Goal: Communication & Community: Participate in discussion

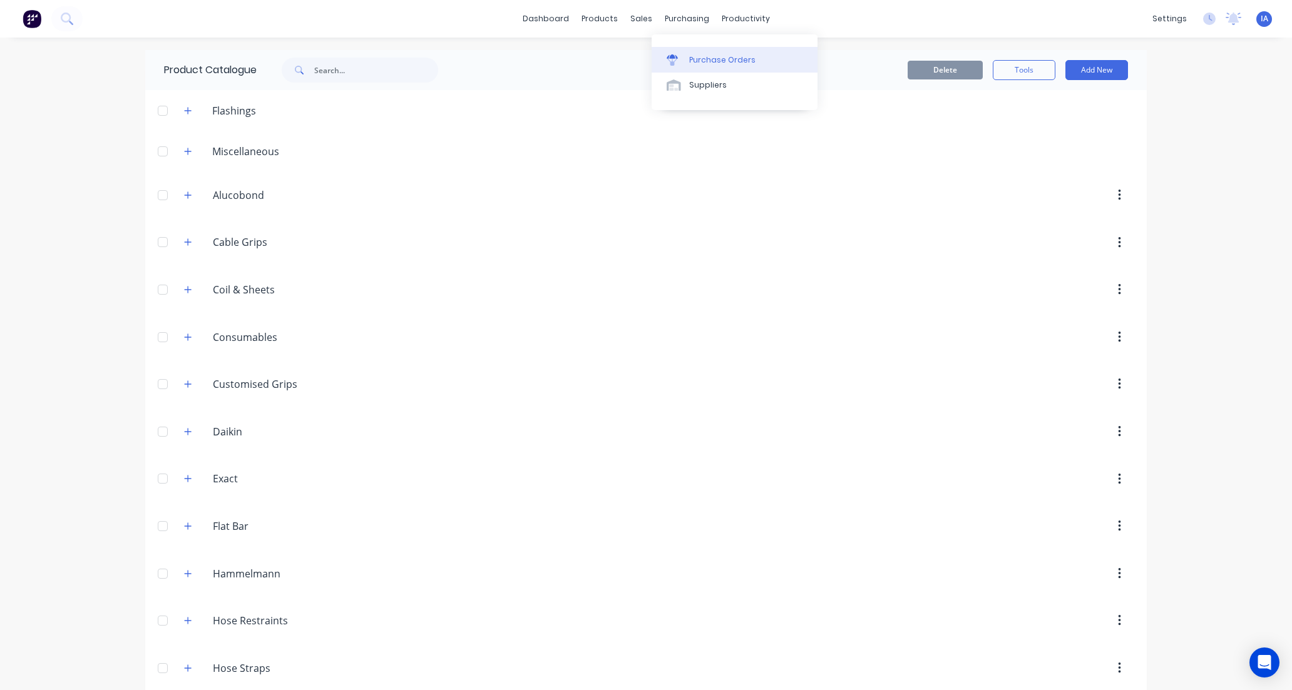
click at [708, 59] on div "Purchase Orders" at bounding box center [722, 59] width 66 height 11
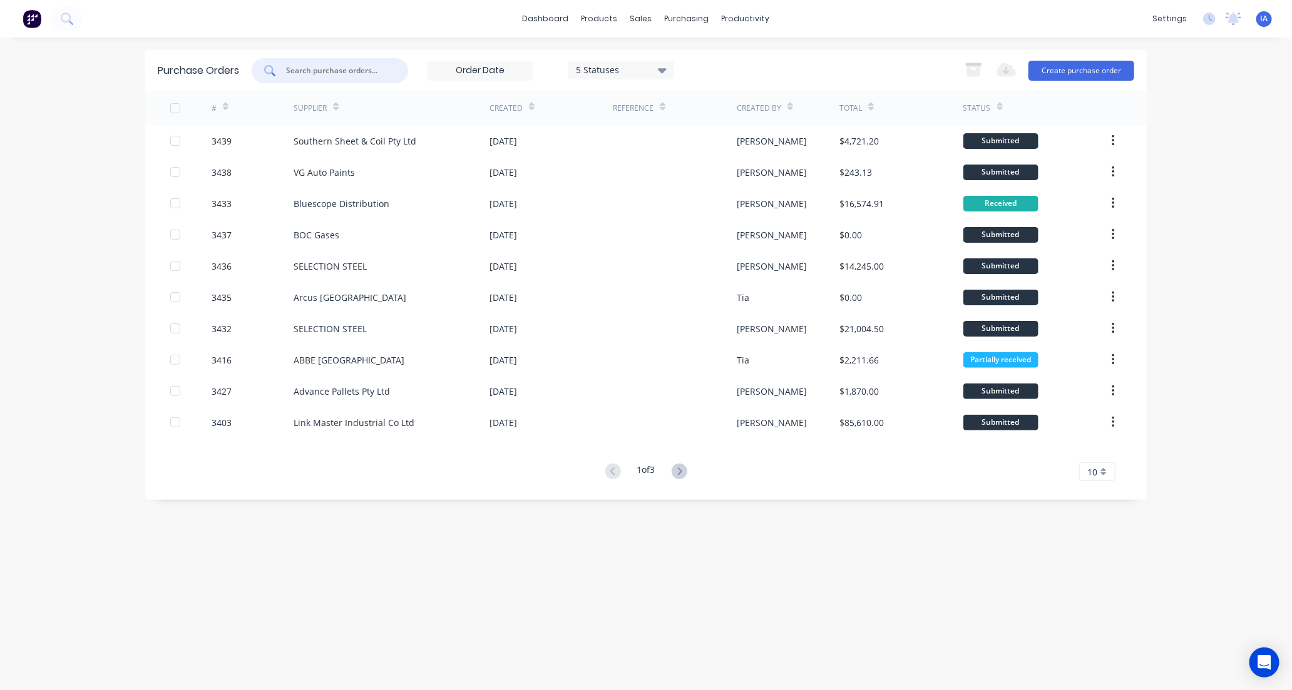
click at [330, 65] on input "text" at bounding box center [337, 70] width 104 height 13
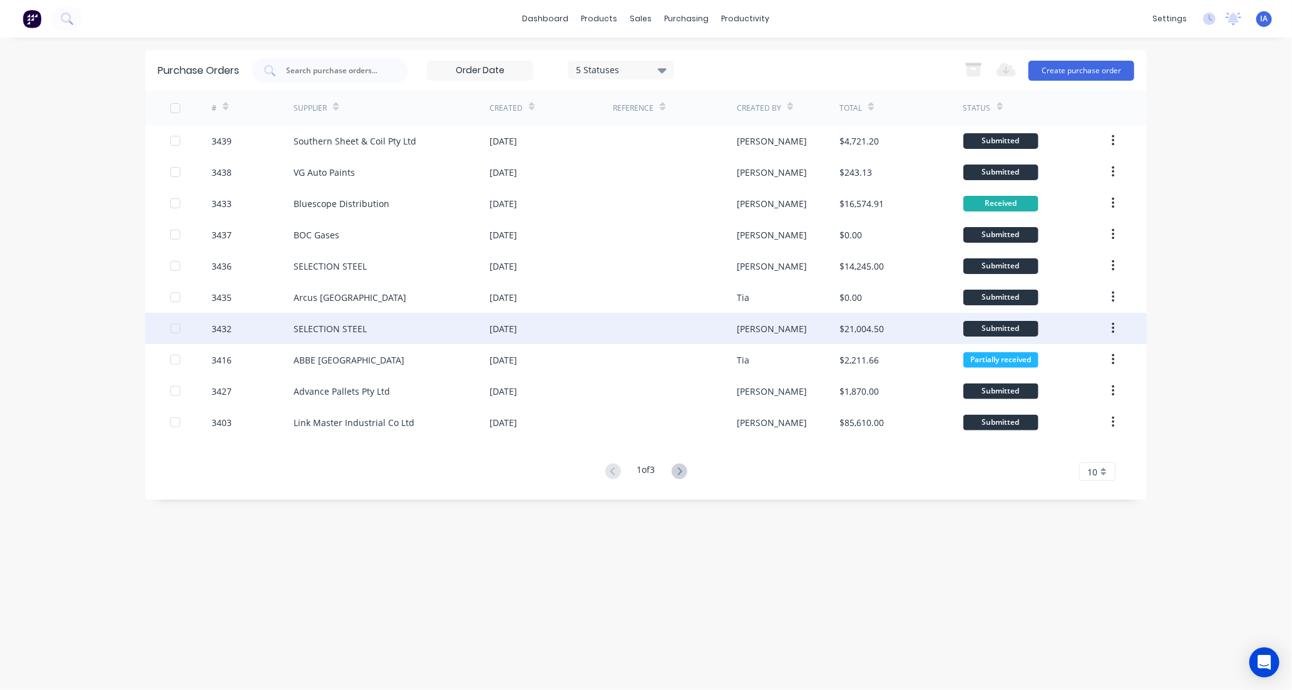
click at [322, 329] on div "SELECTION STEEL" at bounding box center [330, 328] width 73 height 13
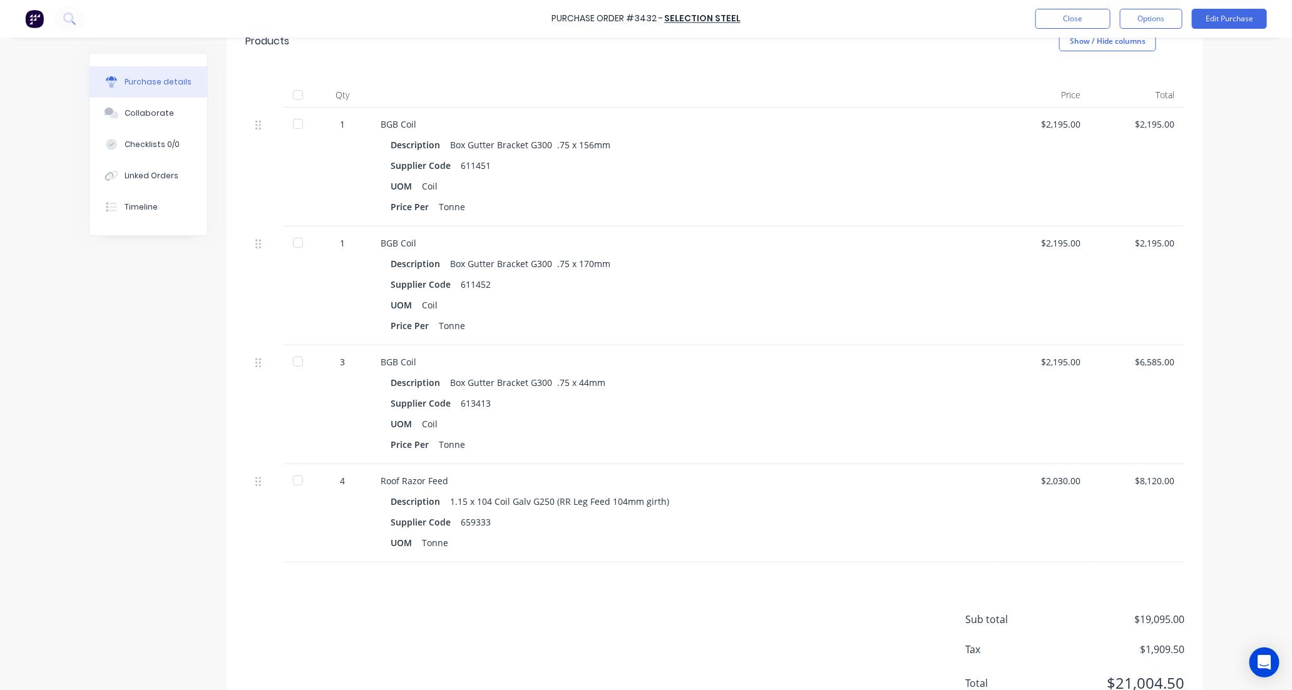
scroll to position [185, 0]
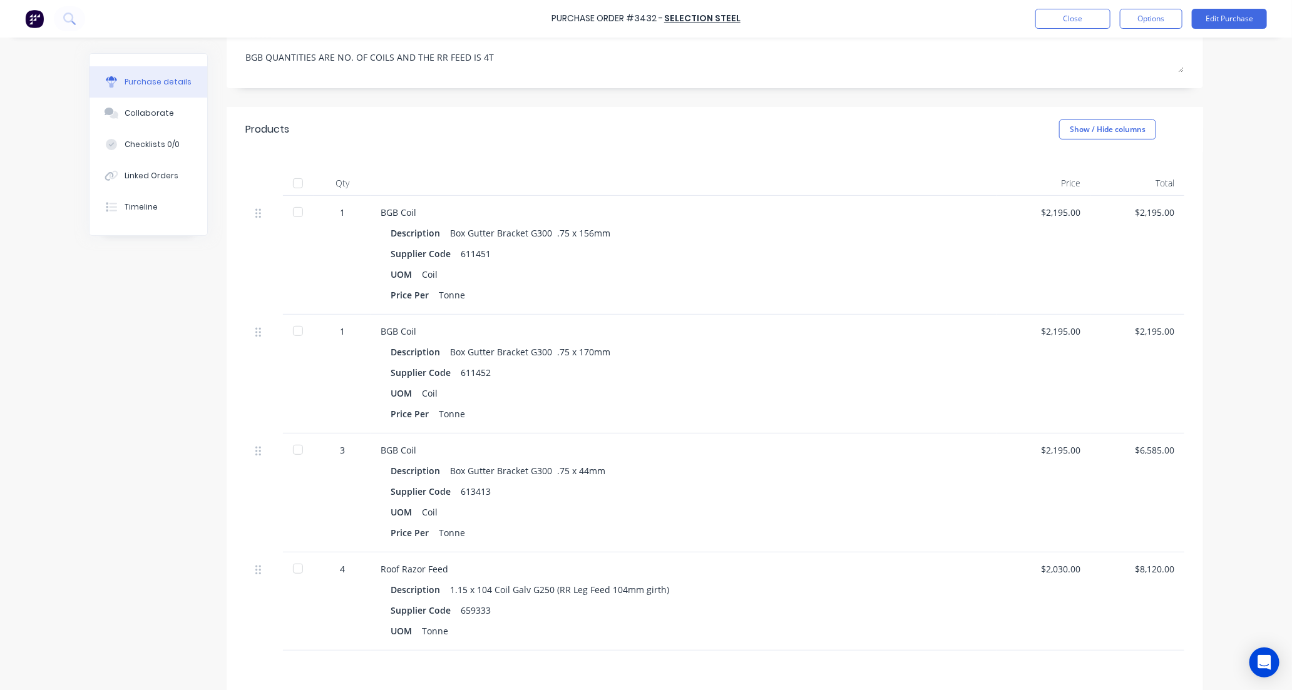
click at [292, 185] on div at bounding box center [297, 183] width 25 height 25
type textarea "x"
click at [132, 113] on div "Collaborate" at bounding box center [149, 113] width 49 height 11
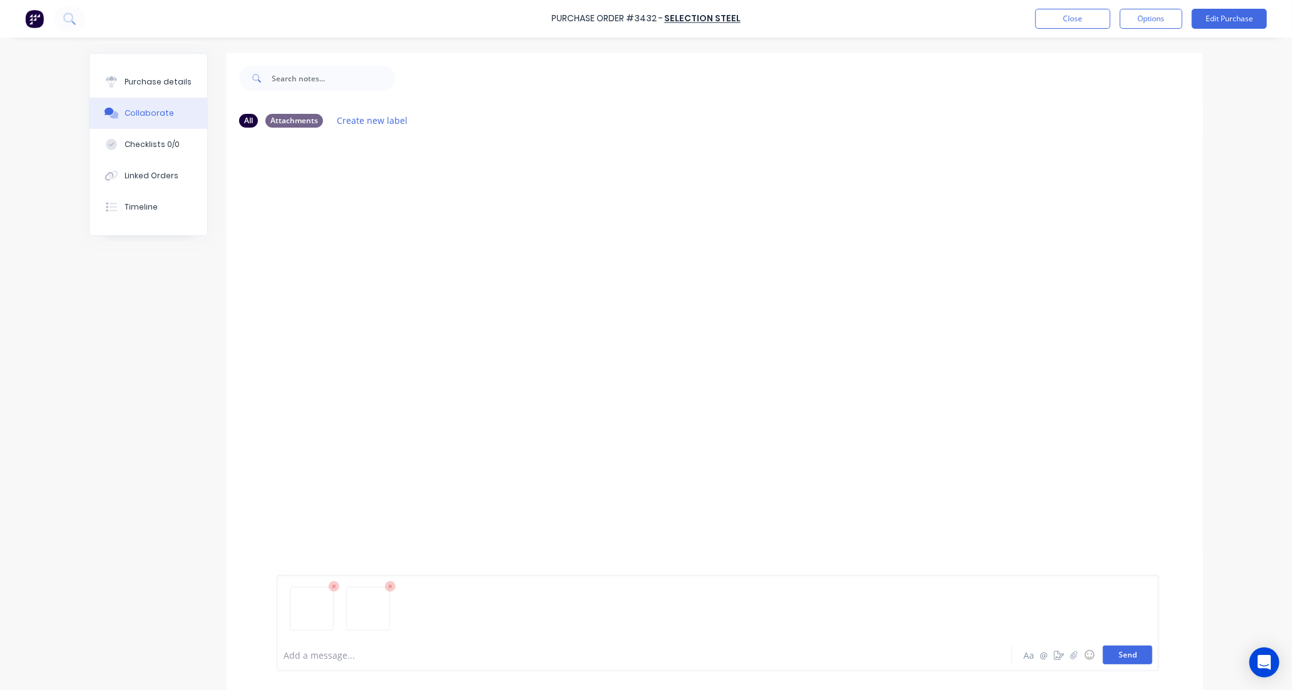
click at [1130, 658] on button "Send" at bounding box center [1127, 655] width 49 height 19
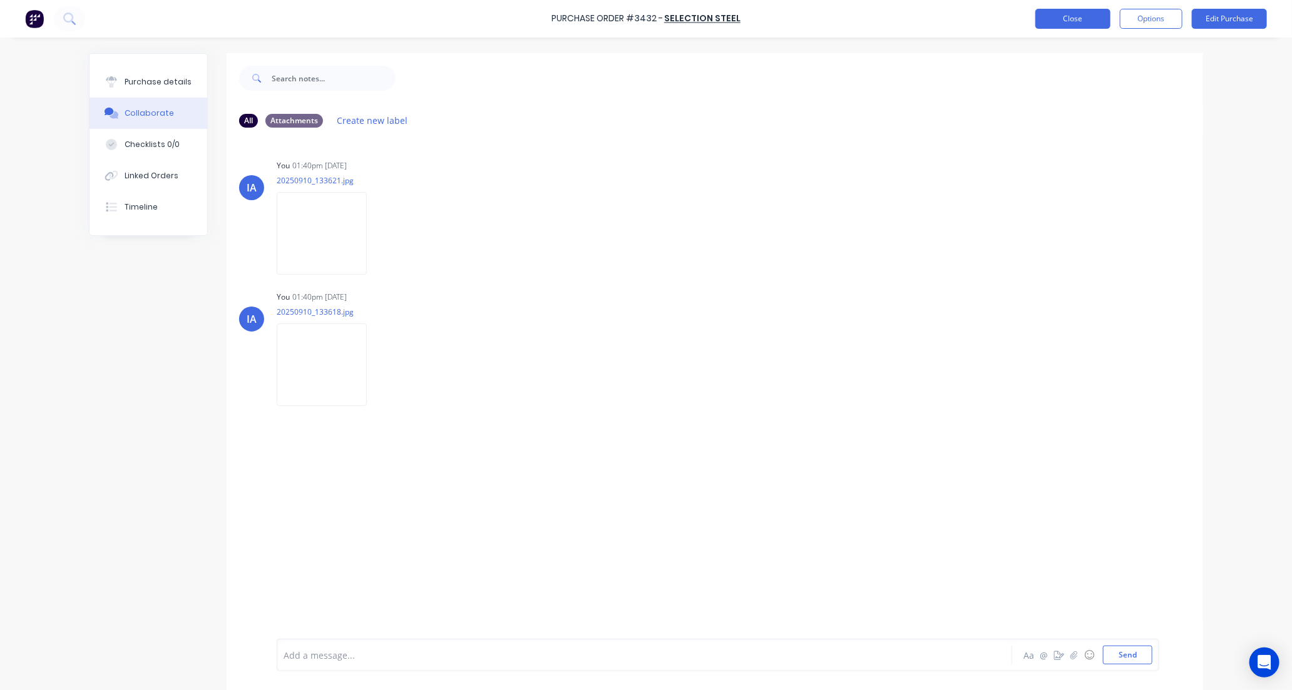
click at [1075, 21] on button "Close" at bounding box center [1072, 19] width 75 height 20
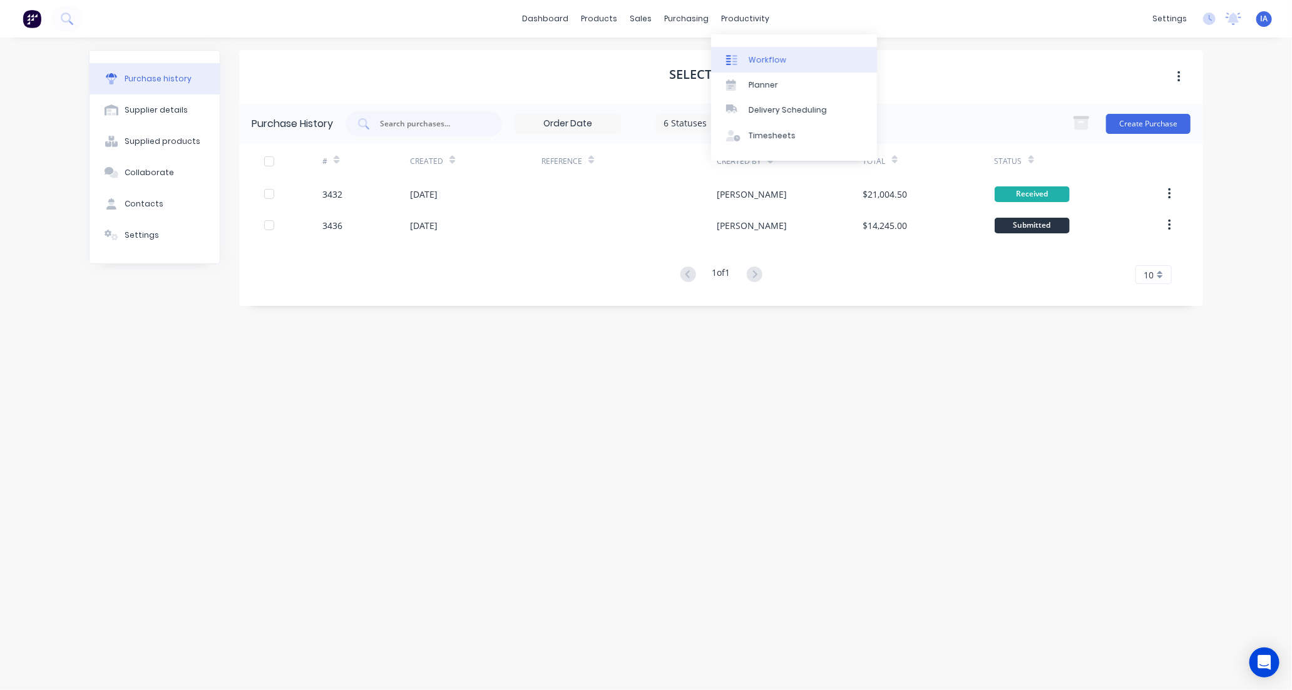
click at [775, 59] on div "Workflow" at bounding box center [768, 59] width 38 height 11
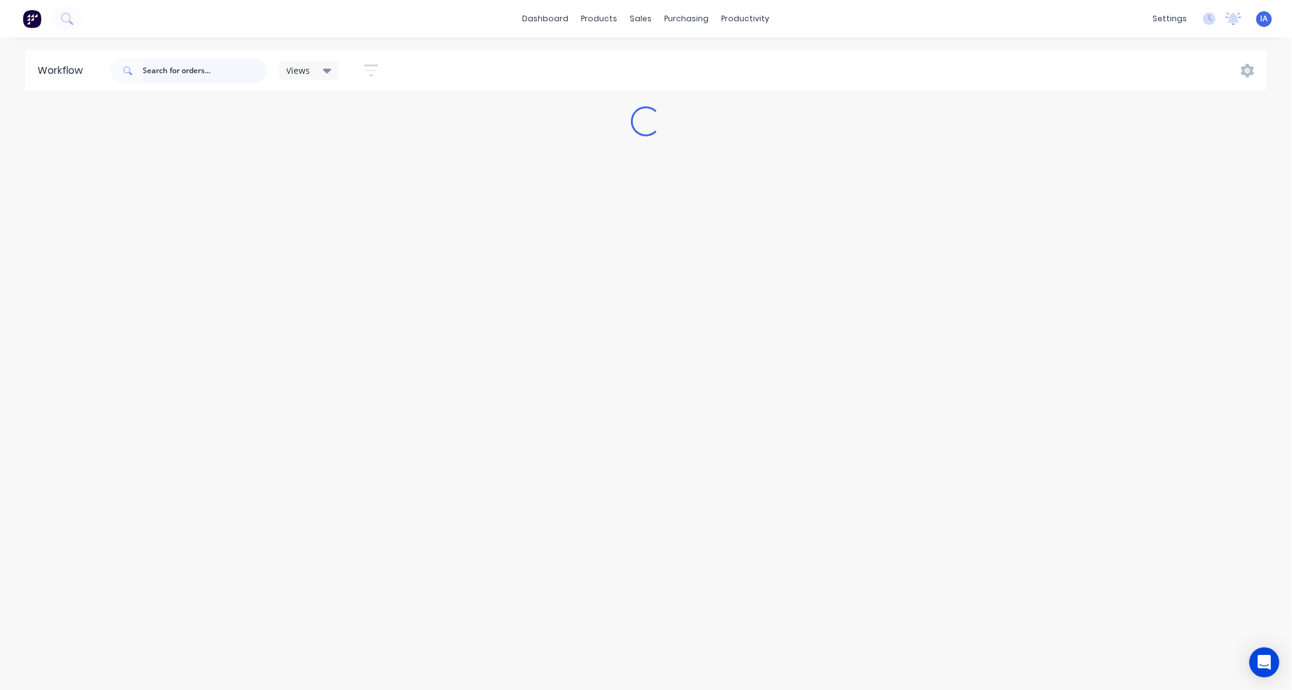
click at [180, 68] on input "text" at bounding box center [205, 70] width 124 height 25
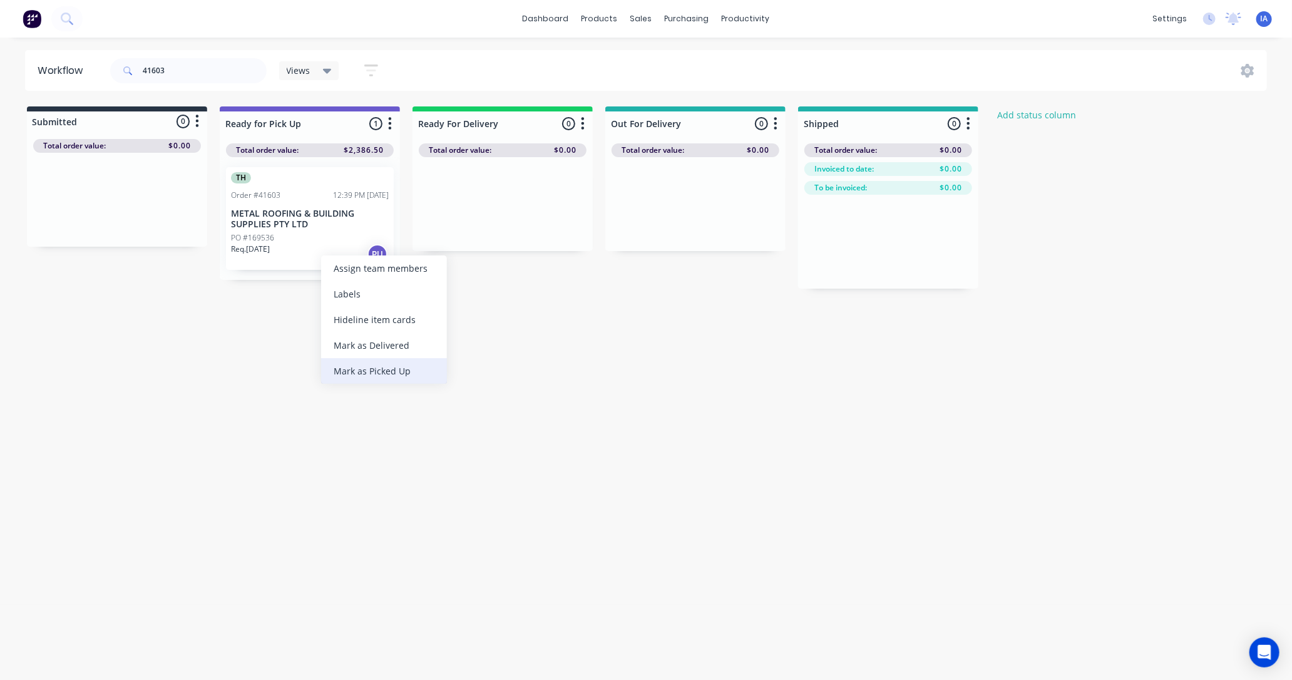
click at [377, 371] on div "Mark as Picked Up" at bounding box center [384, 371] width 126 height 26
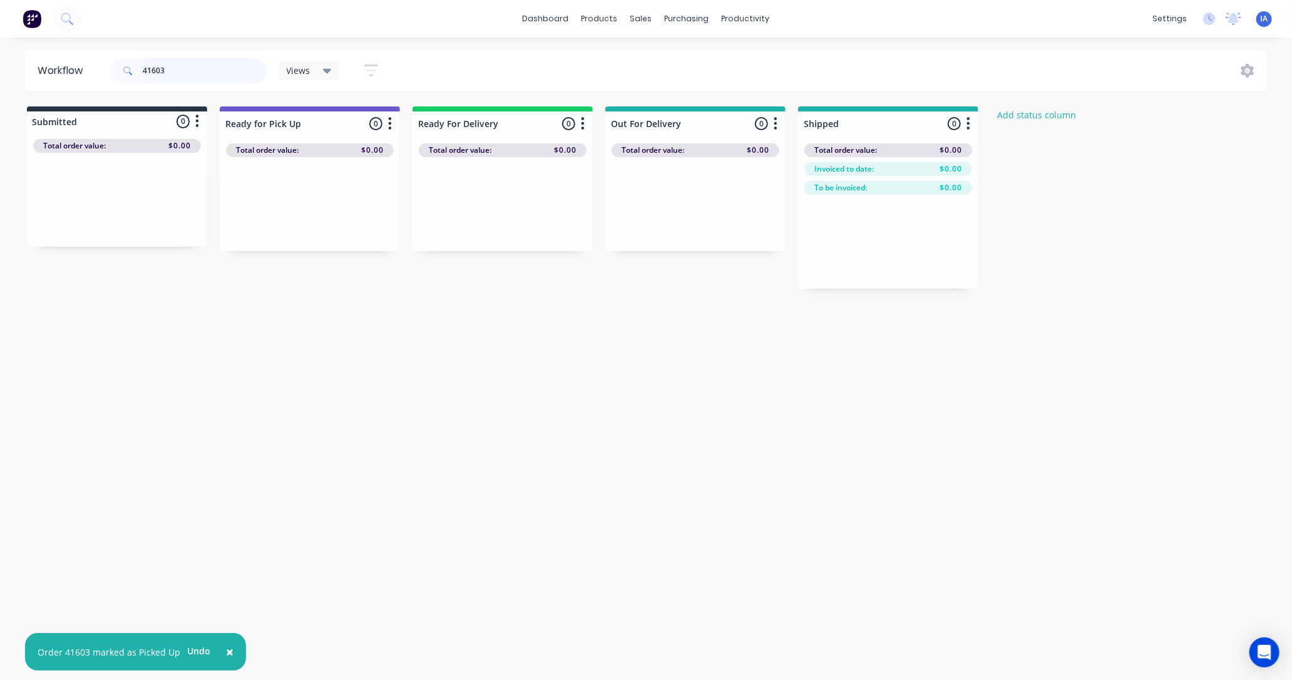
click at [201, 71] on input "41603" at bounding box center [205, 70] width 124 height 25
type input "4"
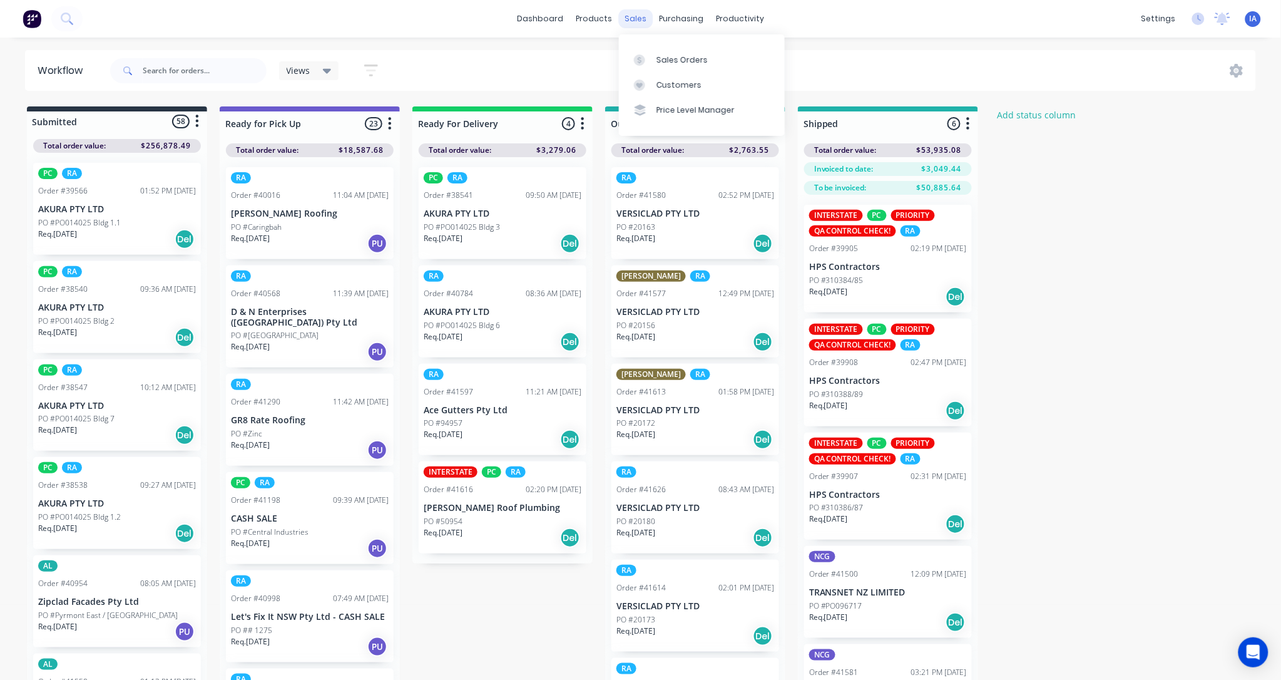
click at [640, 17] on div "sales" at bounding box center [635, 18] width 34 height 19
click at [679, 56] on div "Sales Orders" at bounding box center [682, 59] width 51 height 11
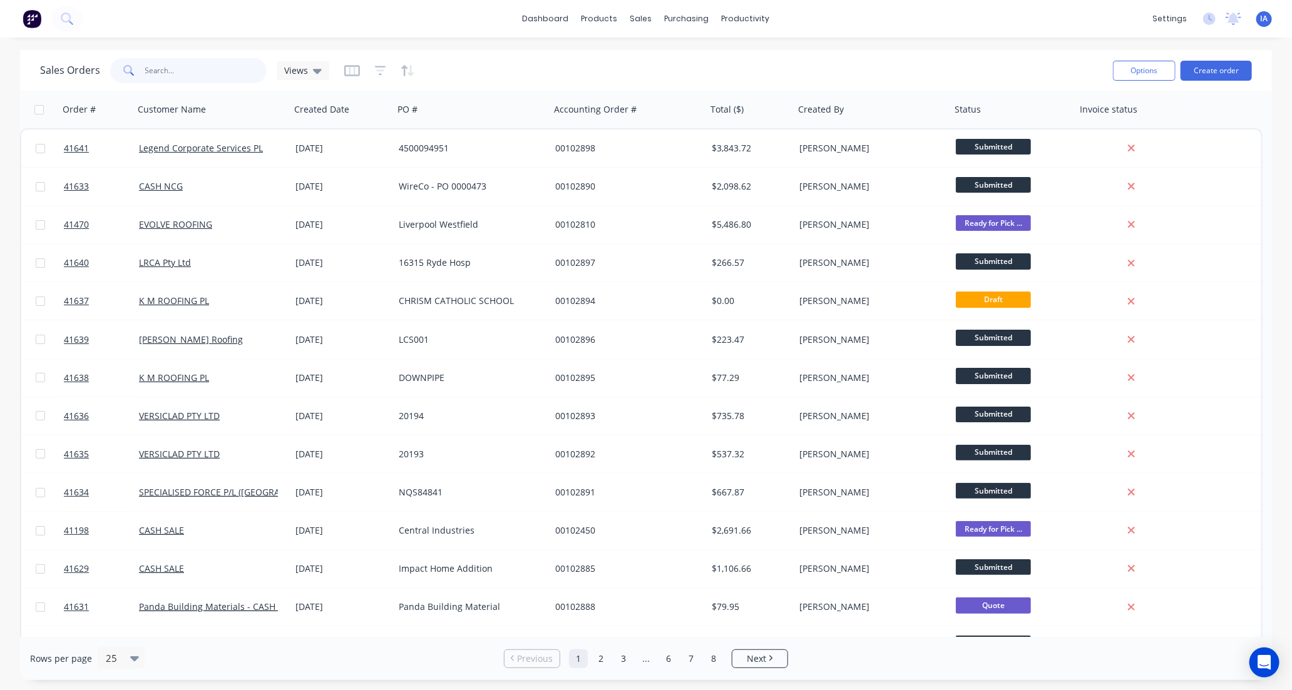
click at [168, 69] on input "text" at bounding box center [206, 70] width 122 height 25
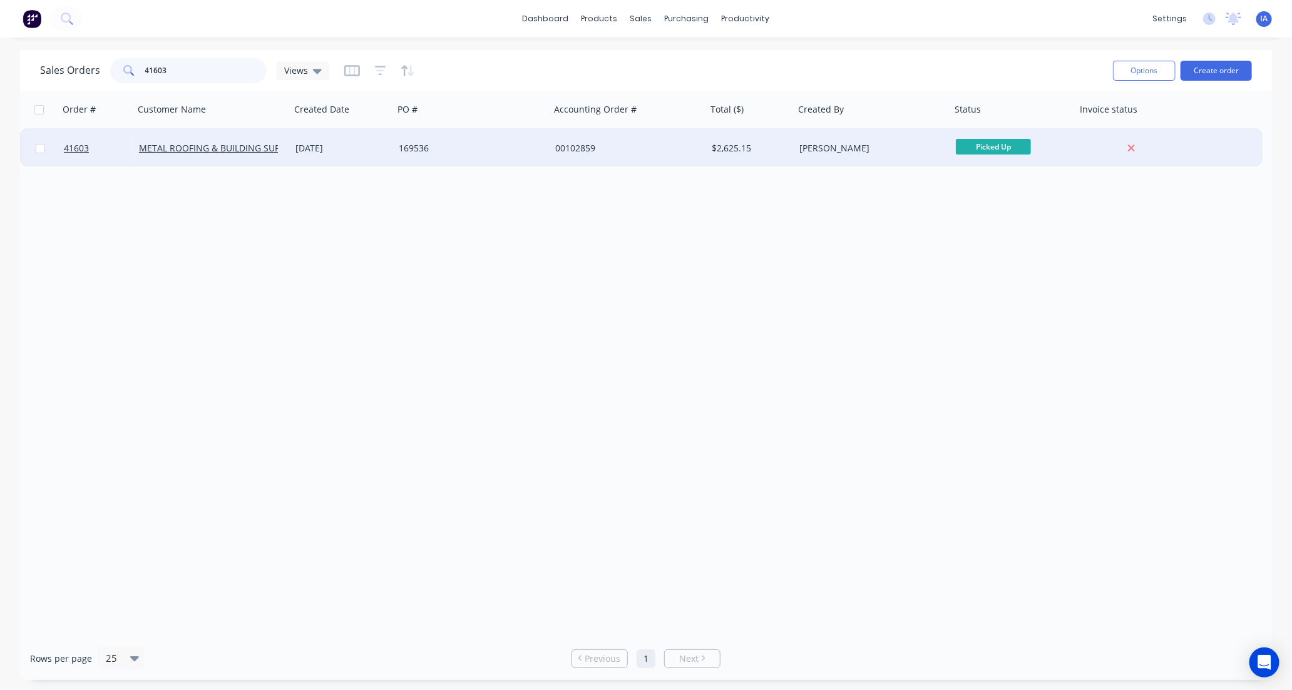
type input "41603"
click at [260, 158] on div "METAL ROOFING & BUILDING SUPPLIES PTY LTD" at bounding box center [212, 149] width 156 height 38
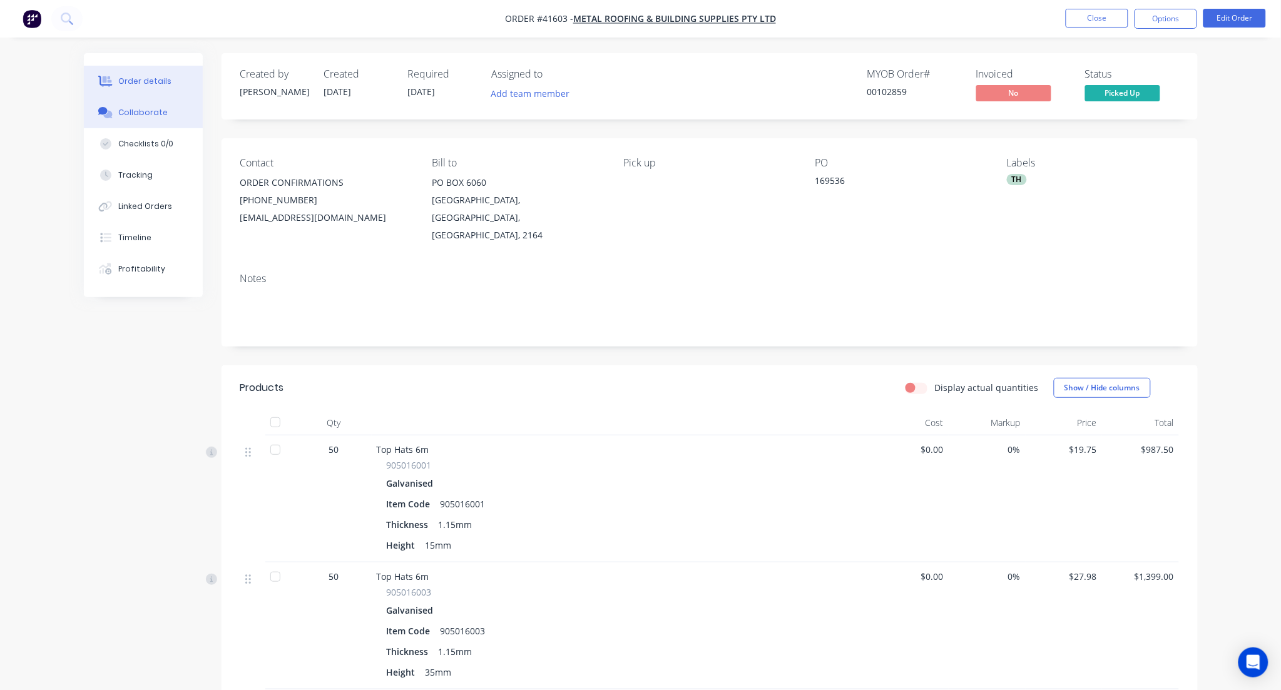
click at [136, 108] on div "Collaborate" at bounding box center [142, 112] width 49 height 11
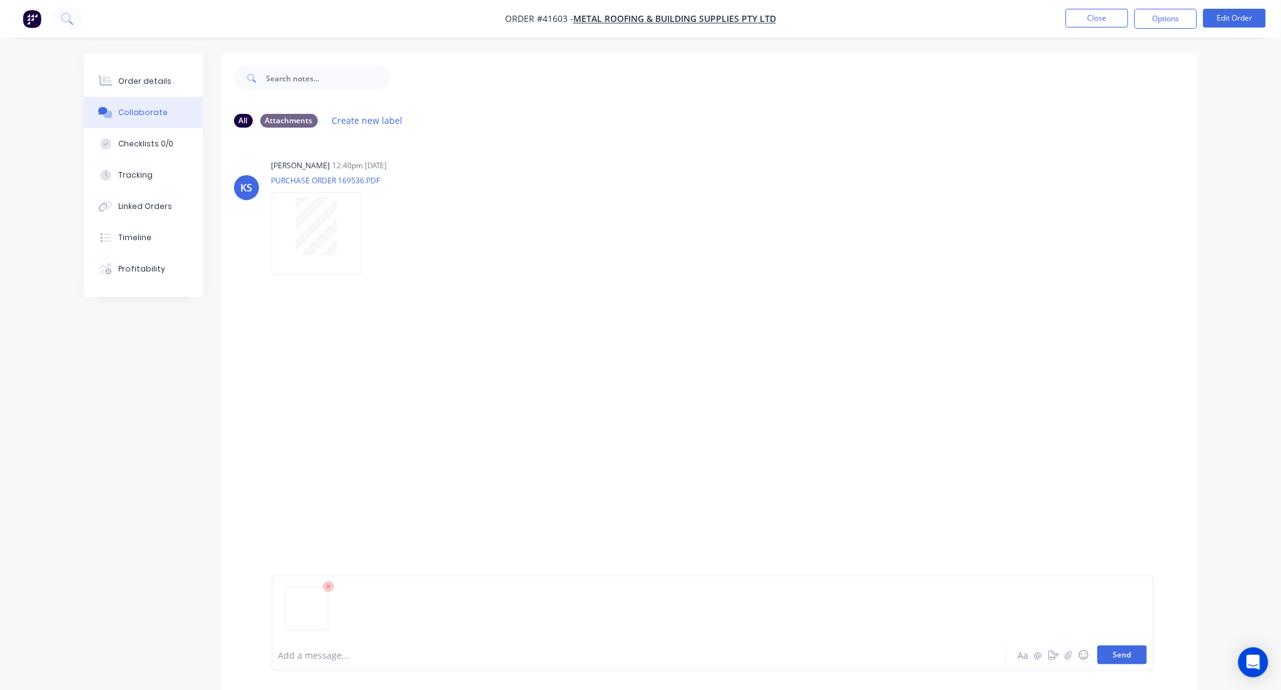
click at [1126, 659] on button "Send" at bounding box center [1122, 655] width 49 height 19
click at [1116, 16] on button "Close" at bounding box center [1097, 18] width 63 height 19
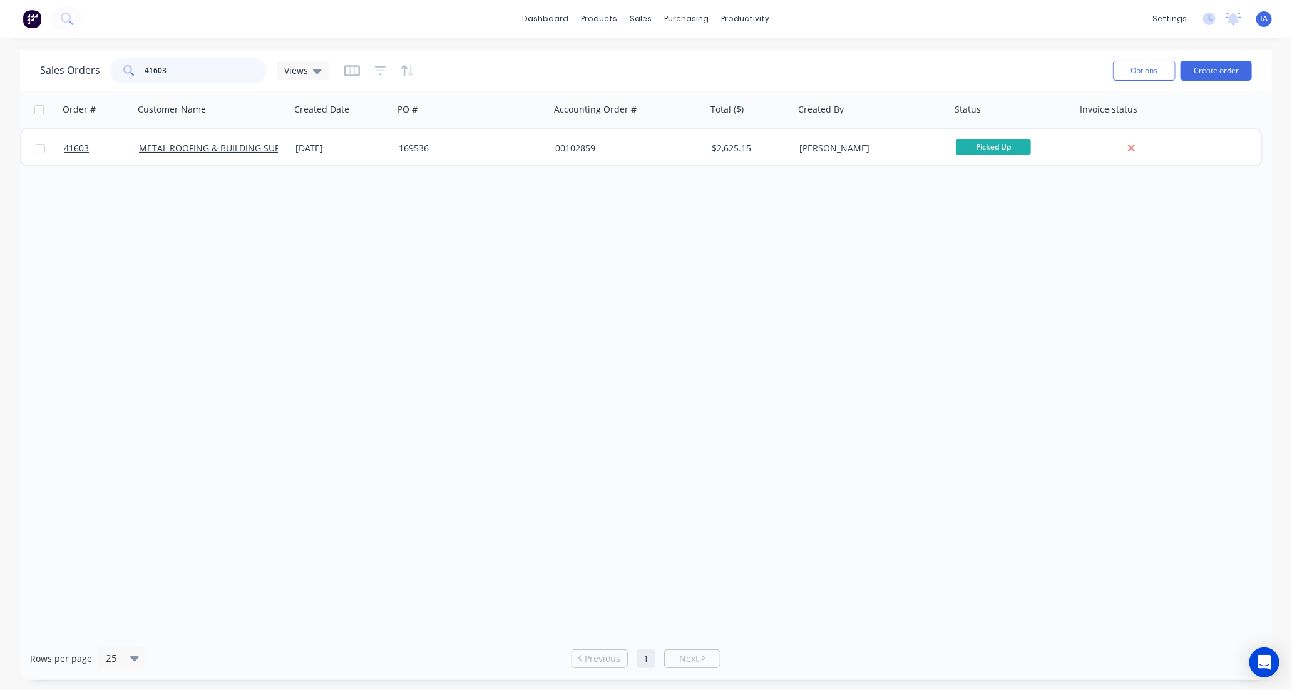
click at [172, 70] on input "41603" at bounding box center [206, 70] width 122 height 25
type input "4"
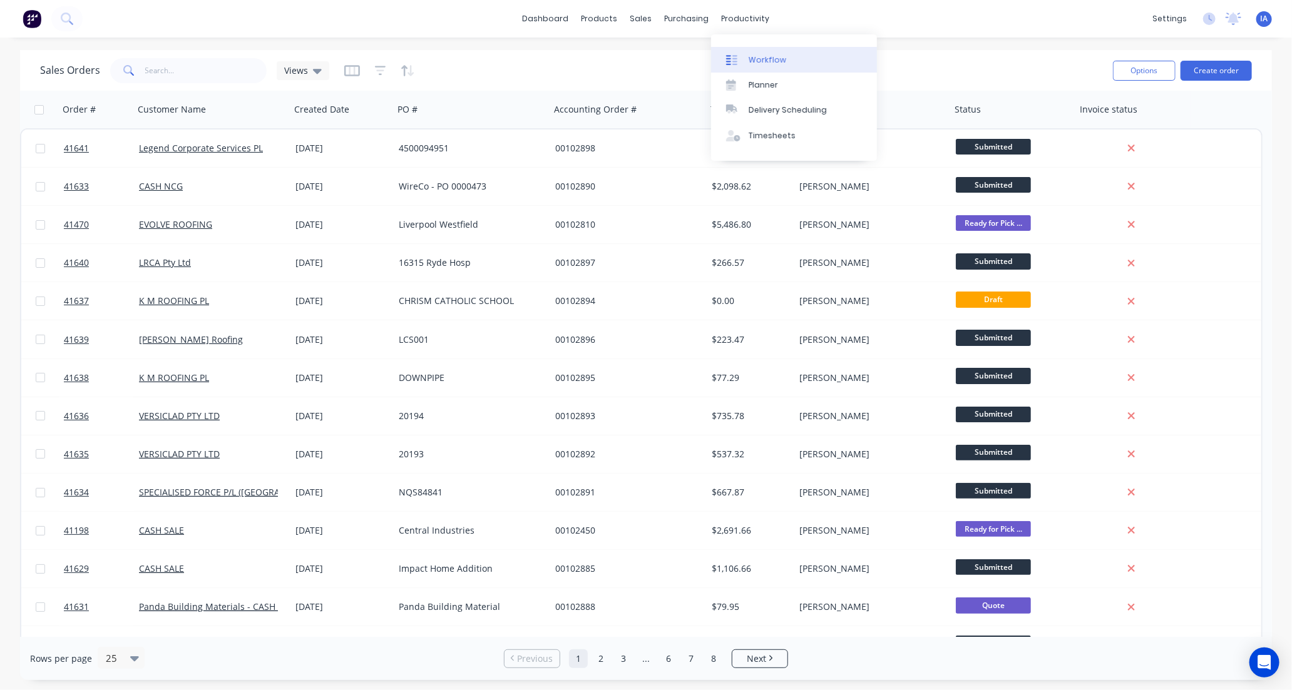
click at [772, 54] on div "Workflow" at bounding box center [768, 59] width 38 height 11
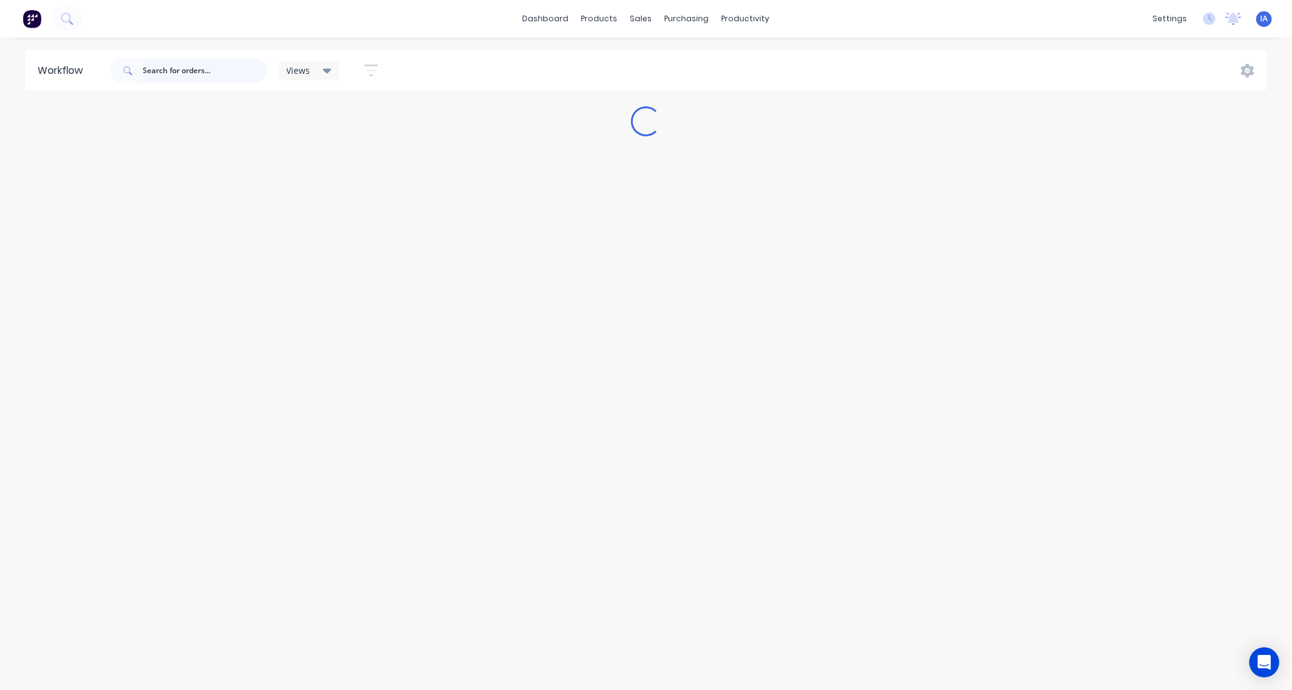
click at [171, 69] on input "text" at bounding box center [205, 70] width 124 height 25
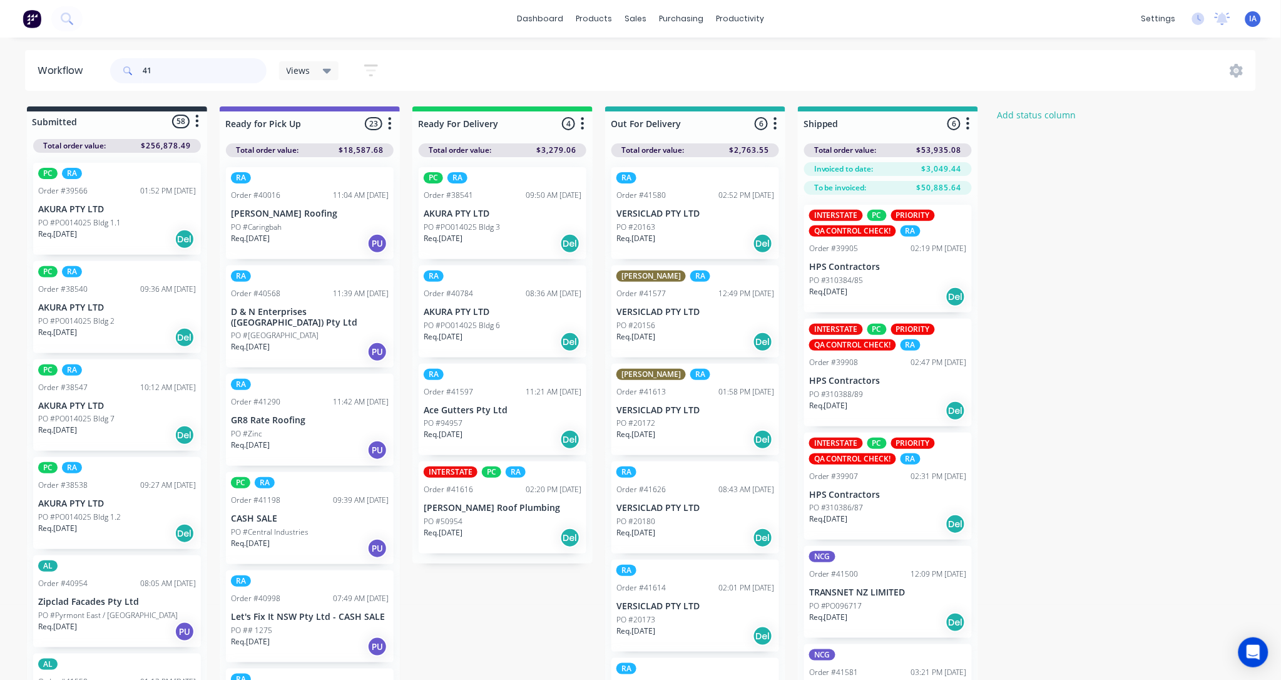
type input "4"
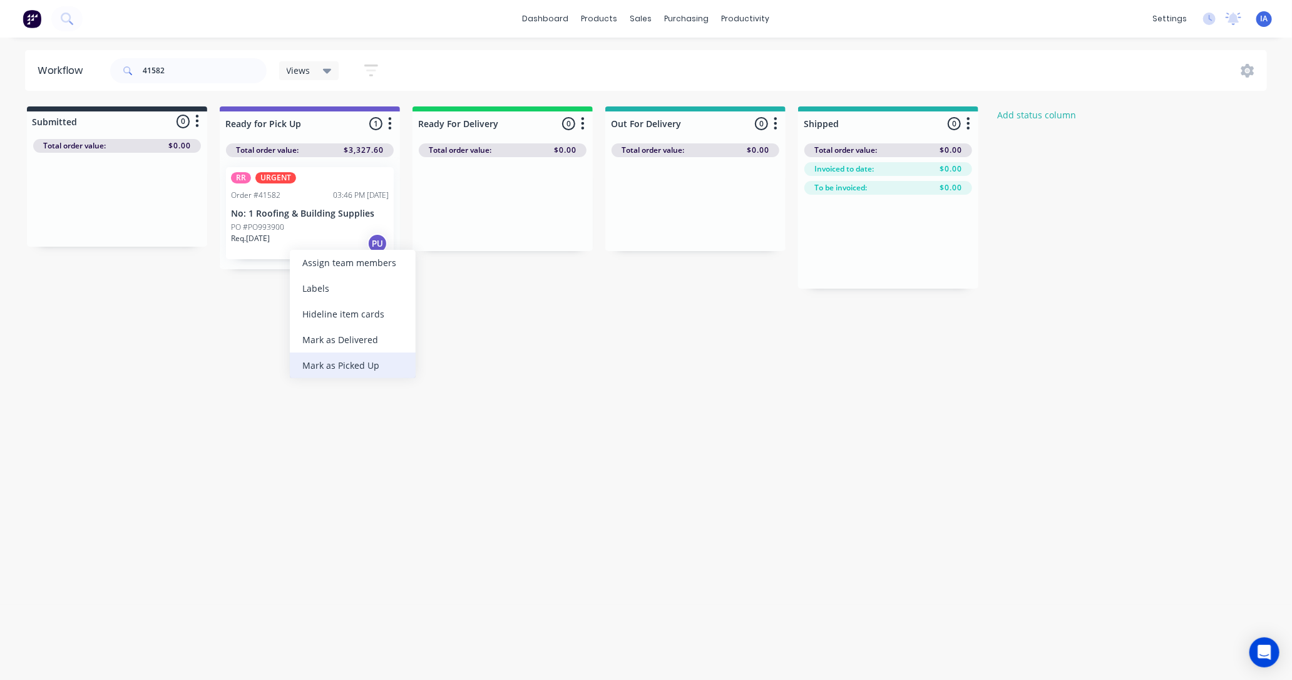
click at [335, 364] on div "Mark as Picked Up" at bounding box center [353, 365] width 126 height 26
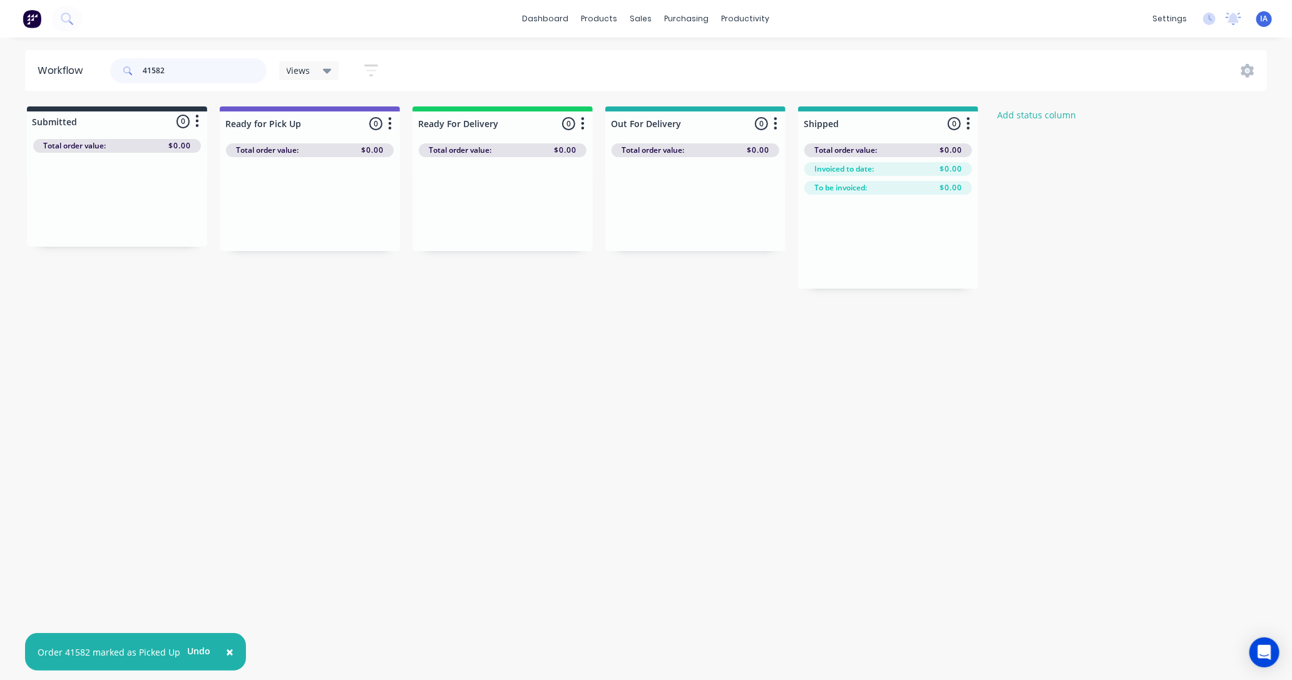
click at [197, 69] on input "41582" at bounding box center [205, 70] width 124 height 25
type input "4"
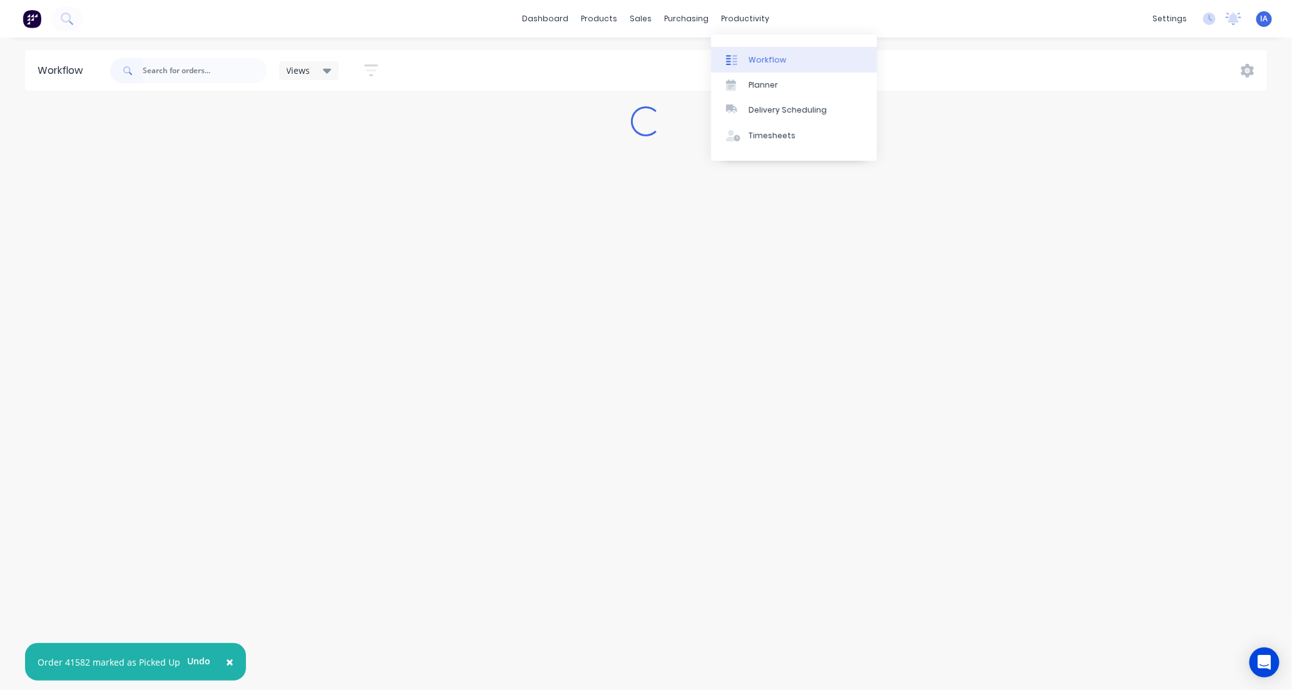
click at [755, 53] on link "Workflow" at bounding box center [794, 59] width 166 height 25
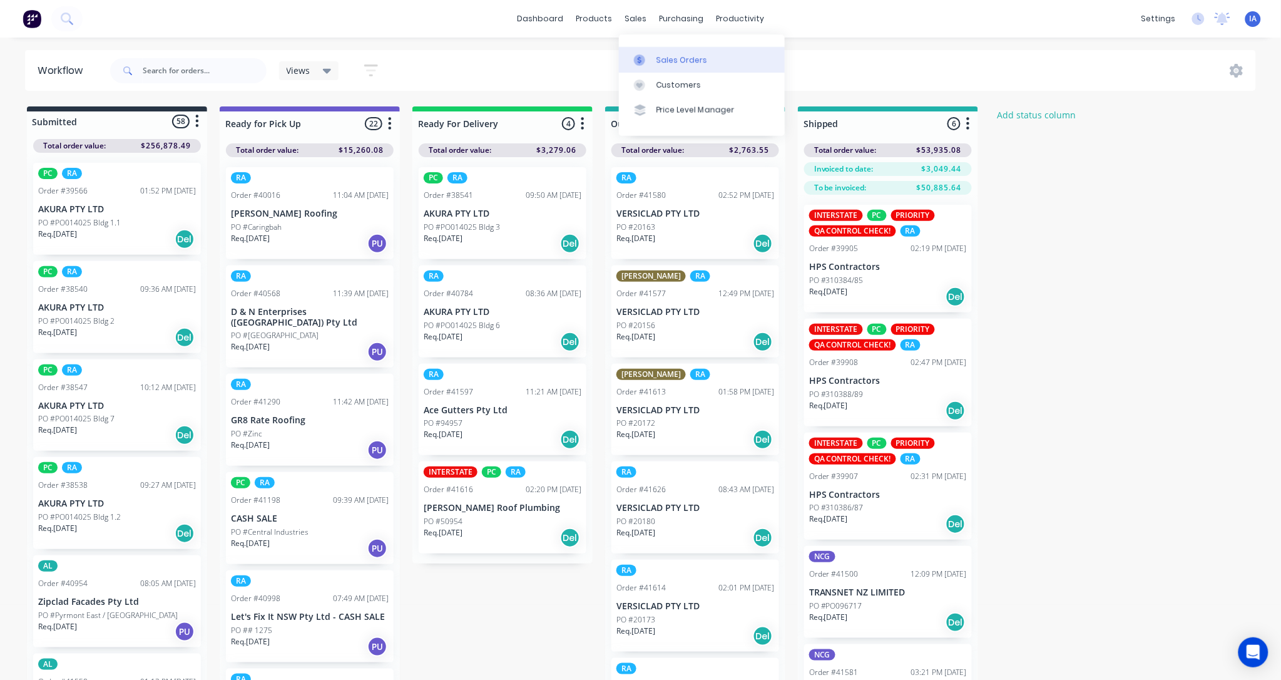
click at [705, 57] on link "Sales Orders" at bounding box center [702, 59] width 166 height 25
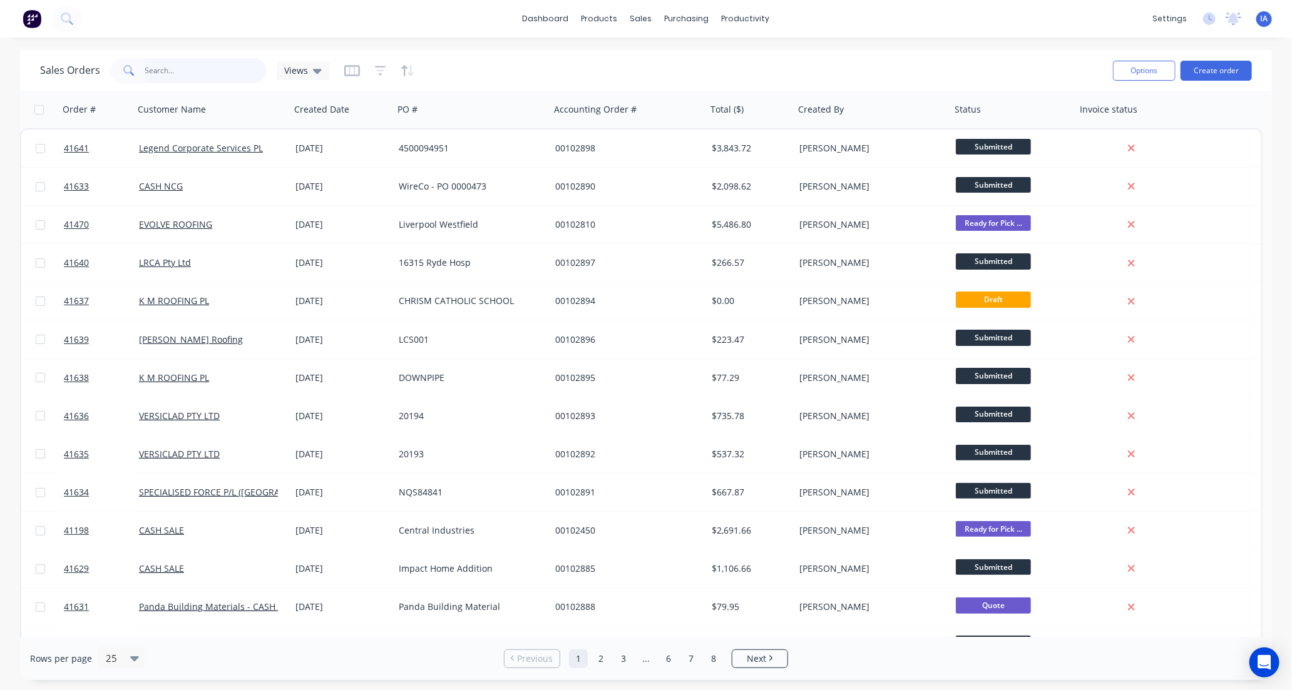
click at [158, 66] on input "text" at bounding box center [206, 70] width 122 height 25
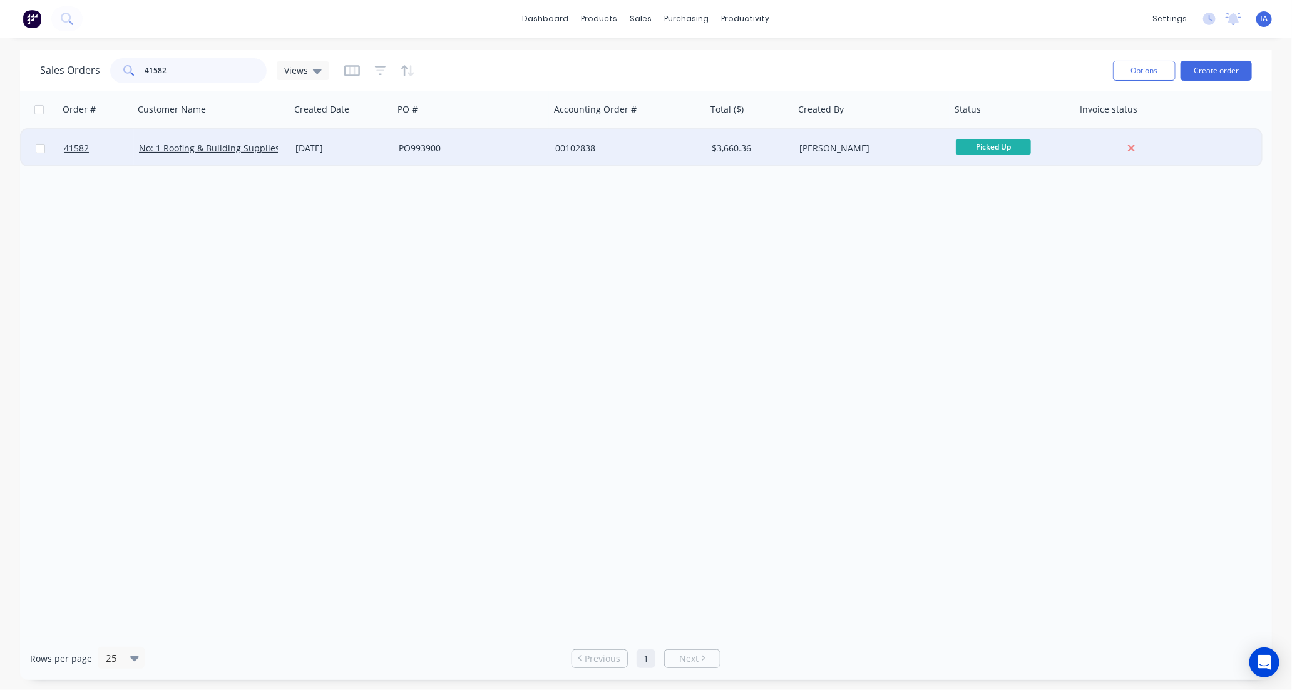
type input "41582"
click at [255, 162] on div "No: 1 Roofing & Building Supplies" at bounding box center [212, 149] width 156 height 38
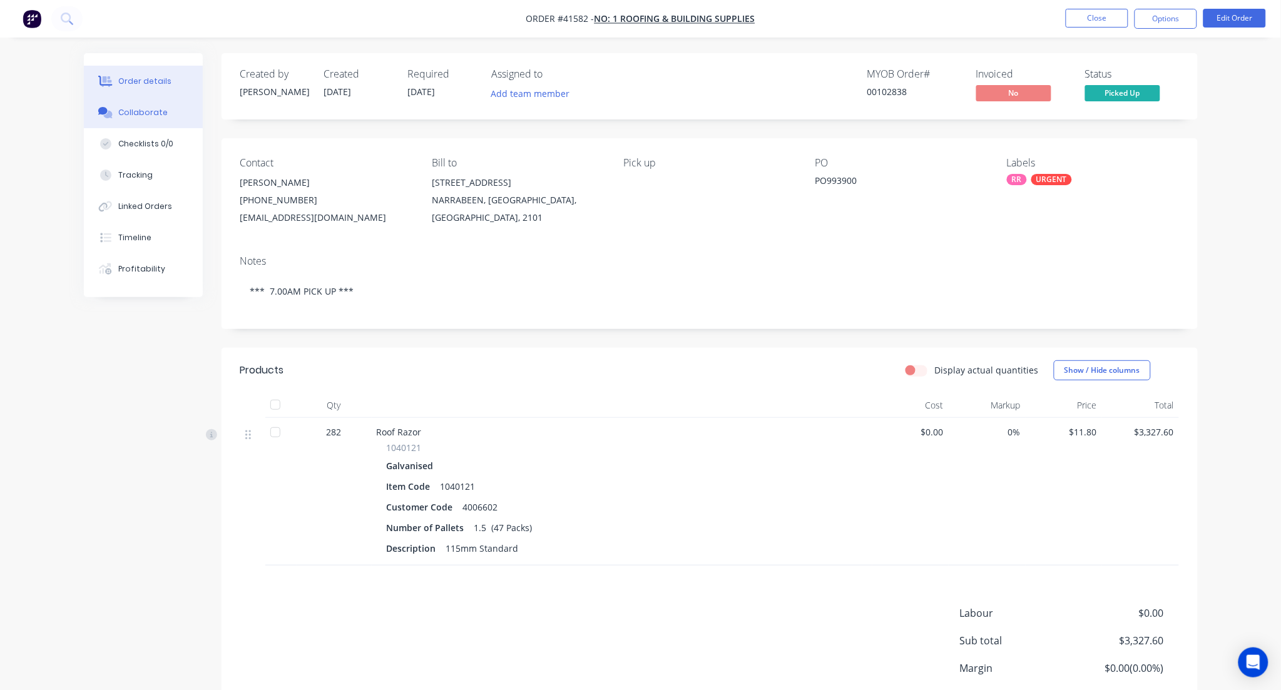
click at [142, 111] on div "Collaborate" at bounding box center [142, 112] width 49 height 11
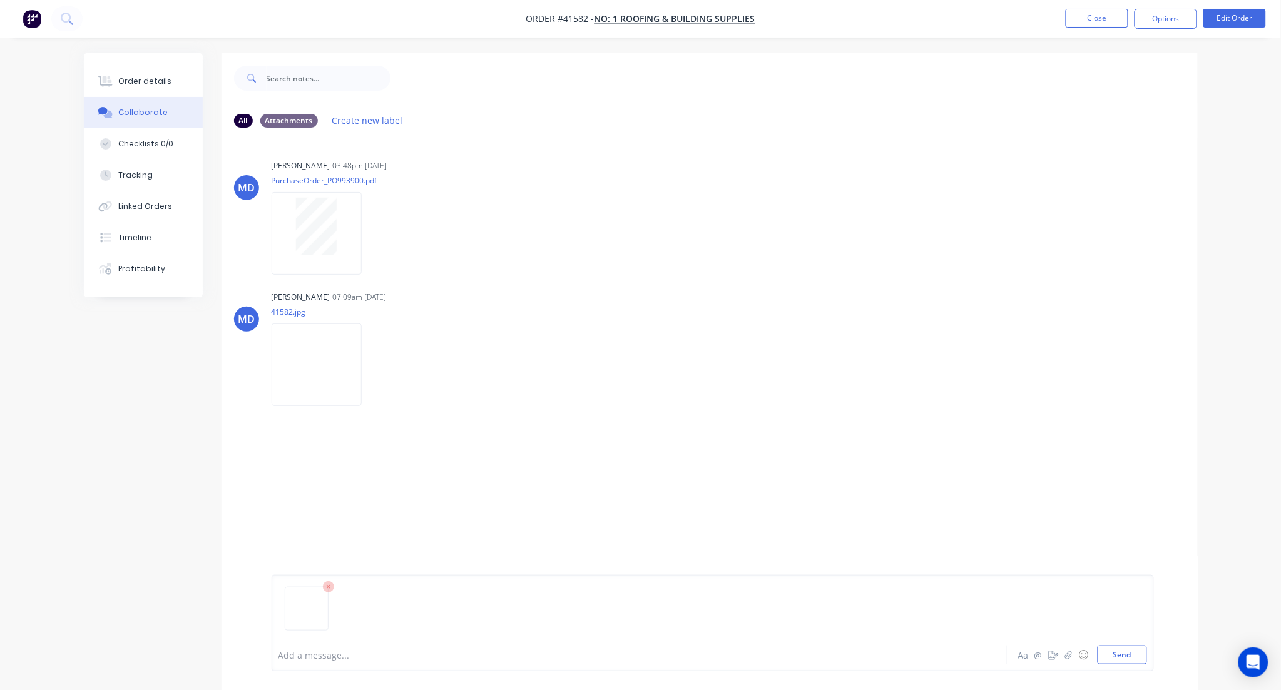
click at [351, 656] on div at bounding box center [604, 655] width 651 height 13
click at [1136, 661] on button "Send" at bounding box center [1122, 655] width 49 height 19
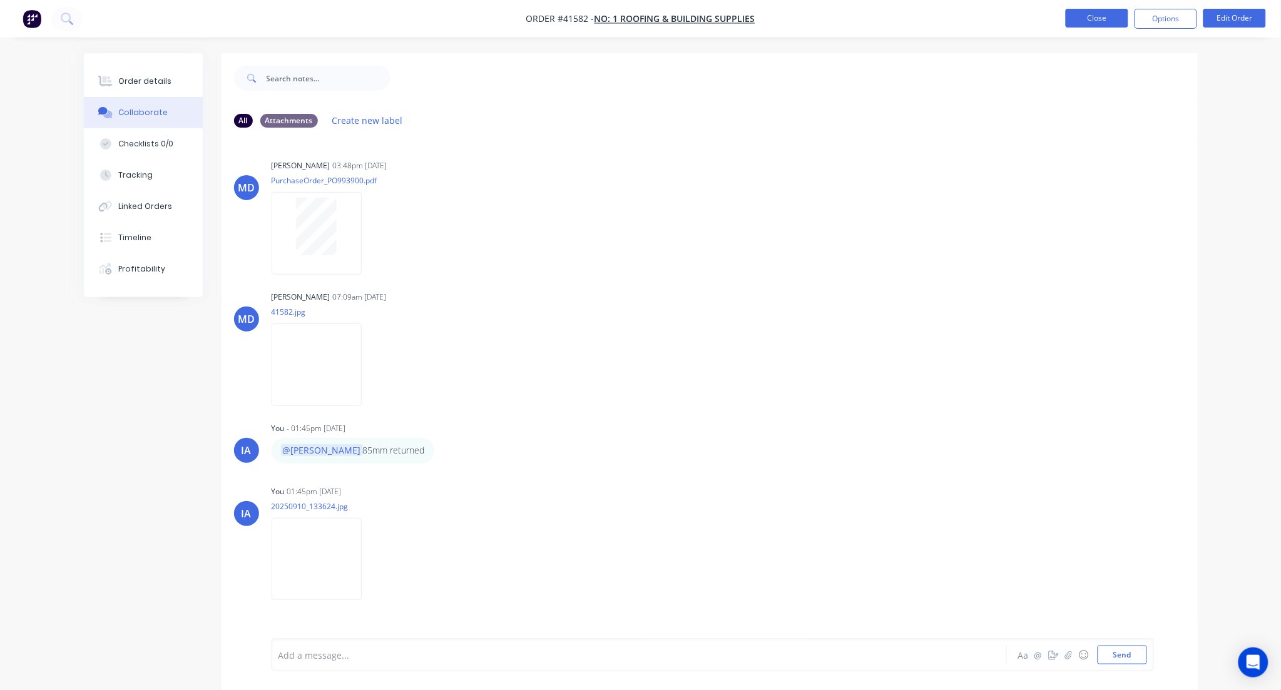
click at [1104, 17] on button "Close" at bounding box center [1097, 18] width 63 height 19
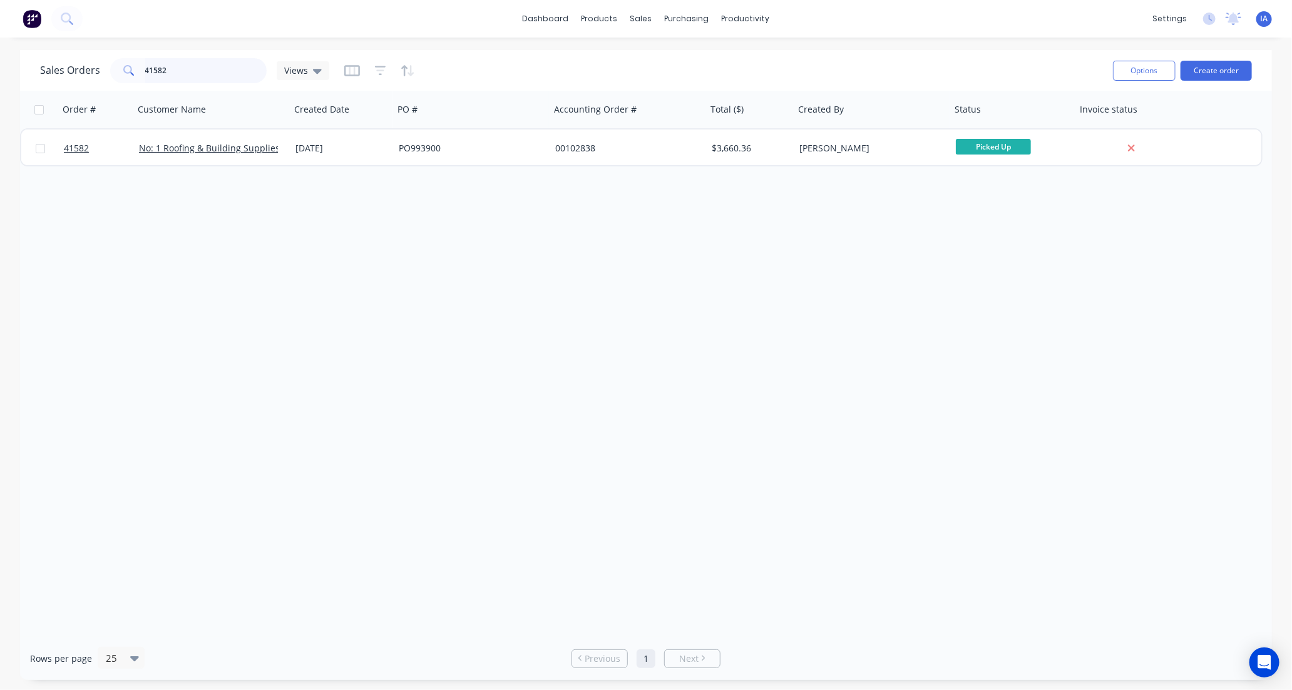
click at [200, 68] on input "41582" at bounding box center [206, 70] width 122 height 25
type input "4"
